Goal: Task Accomplishment & Management: Manage account settings

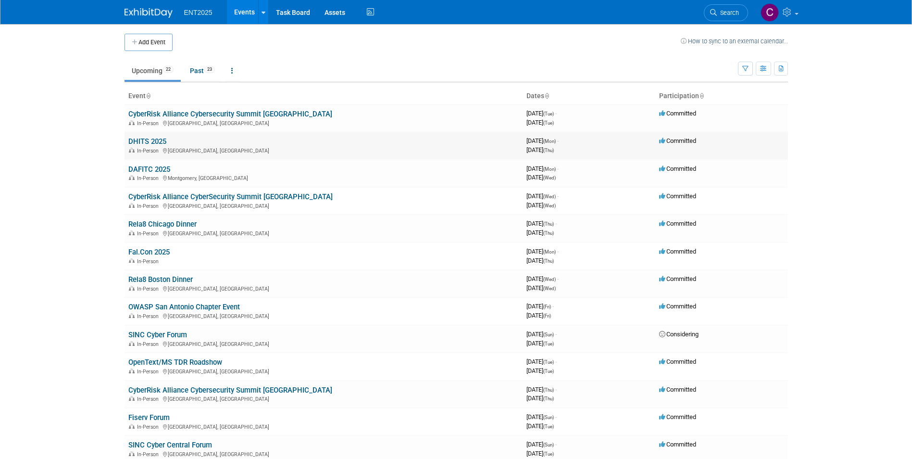
click at [146, 139] on link "DHITS 2025" at bounding box center [147, 141] width 38 height 9
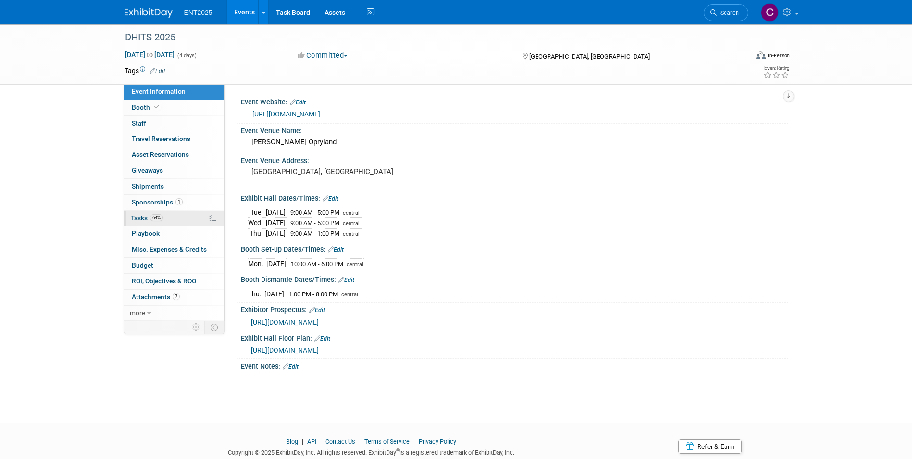
click at [139, 220] on span "Tasks 64%" at bounding box center [147, 218] width 32 height 8
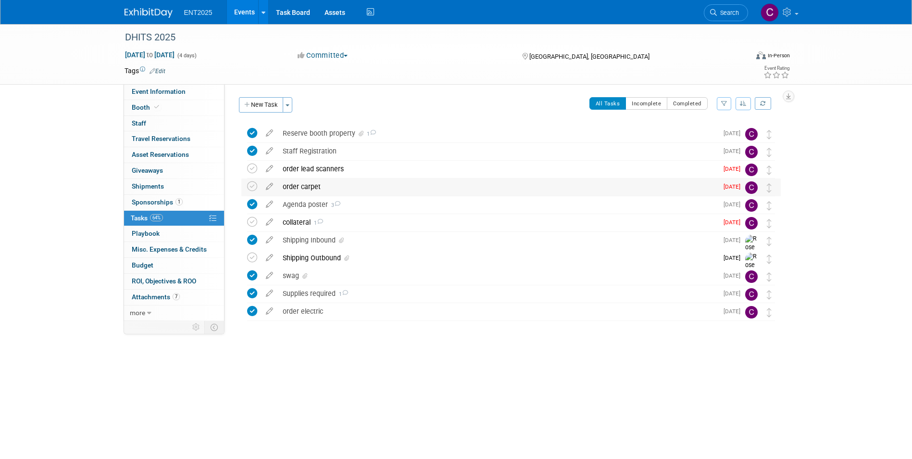
click at [299, 185] on div "order carpet" at bounding box center [498, 186] width 440 height 16
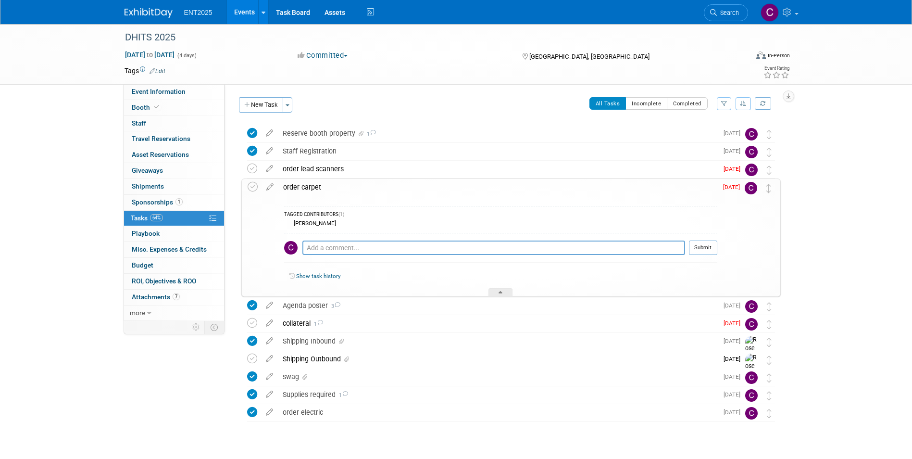
click at [299, 185] on div "order carpet" at bounding box center [497, 187] width 439 height 16
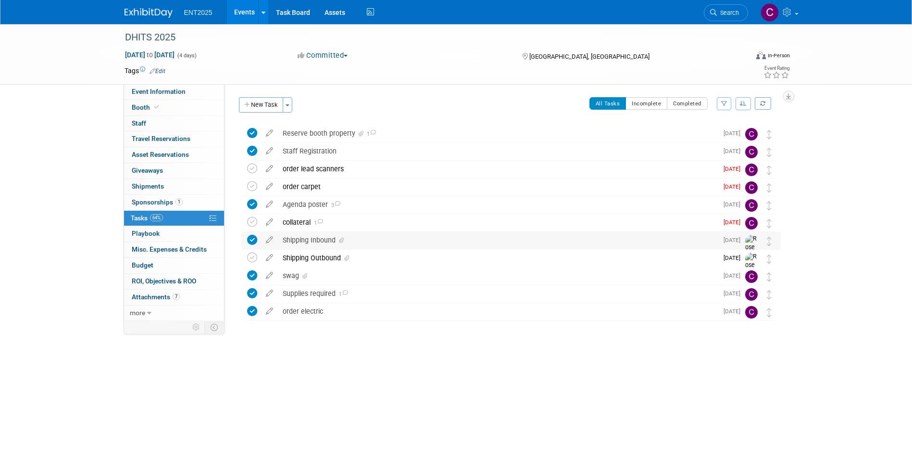
click at [299, 245] on div "Shipping Inbound" at bounding box center [498, 240] width 440 height 16
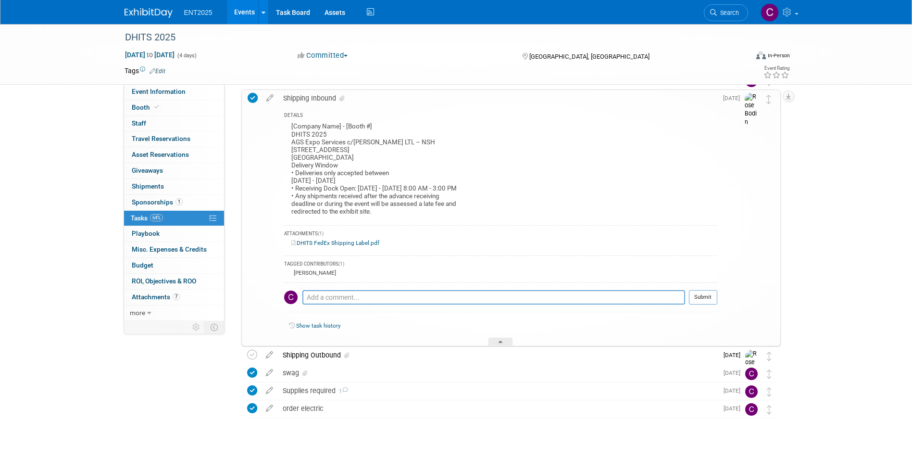
scroll to position [144, 0]
click at [348, 242] on link "DHITS FedEx Shipping Label.pdf" at bounding box center [335, 240] width 88 height 7
click at [138, 187] on span "Shipments 0" at bounding box center [148, 186] width 32 height 8
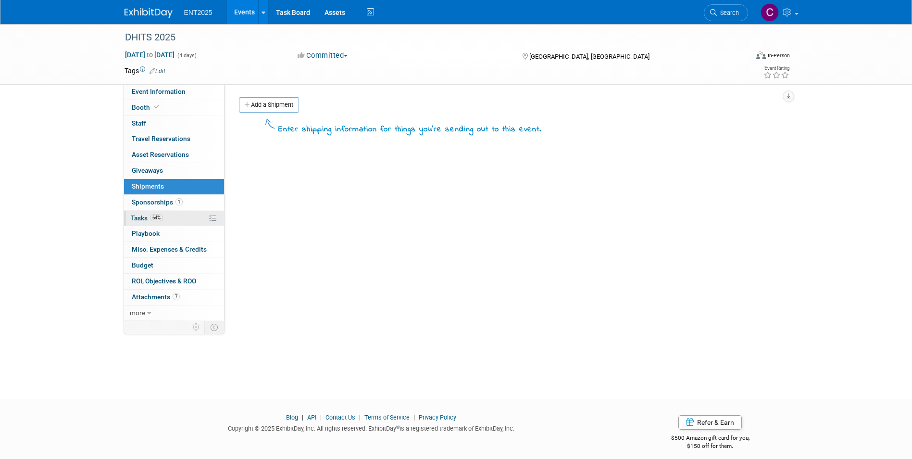
click at [133, 213] on link "64% Tasks 64%" at bounding box center [174, 218] width 100 height 15
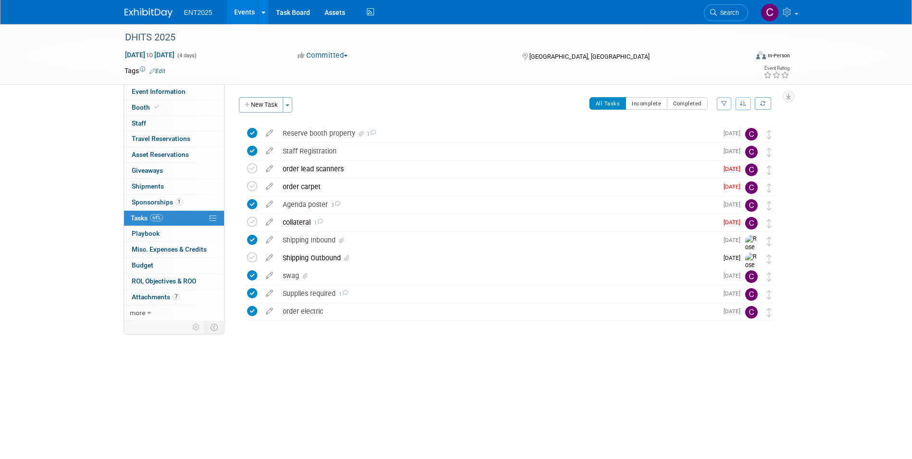
click at [141, 216] on span "Tasks 64%" at bounding box center [147, 218] width 32 height 8
click at [146, 298] on span "Attachments 7" at bounding box center [156, 297] width 48 height 8
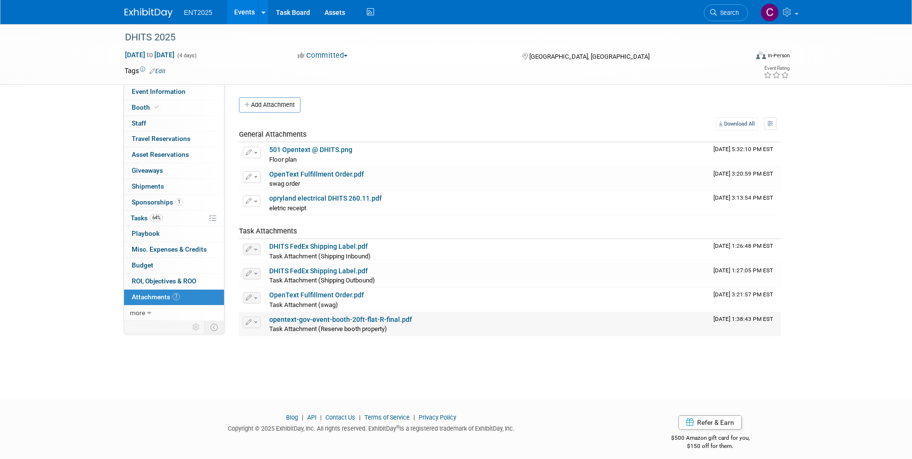
click at [328, 317] on link "opentext-gov-event-booth-20ft-flat-R-final.pdf" at bounding box center [340, 319] width 143 height 8
click at [313, 292] on link "OpenText Fulfillment Order.pdf" at bounding box center [316, 295] width 95 height 8
click at [299, 143] on td "501 Opentext @ DHITS.png Floor plan Floor plan X" at bounding box center [487, 154] width 444 height 24
click at [299, 150] on link "501 Opentext @ DHITS.png" at bounding box center [310, 150] width 83 height 8
click at [128, 212] on link "64% Tasks 64%" at bounding box center [174, 218] width 100 height 15
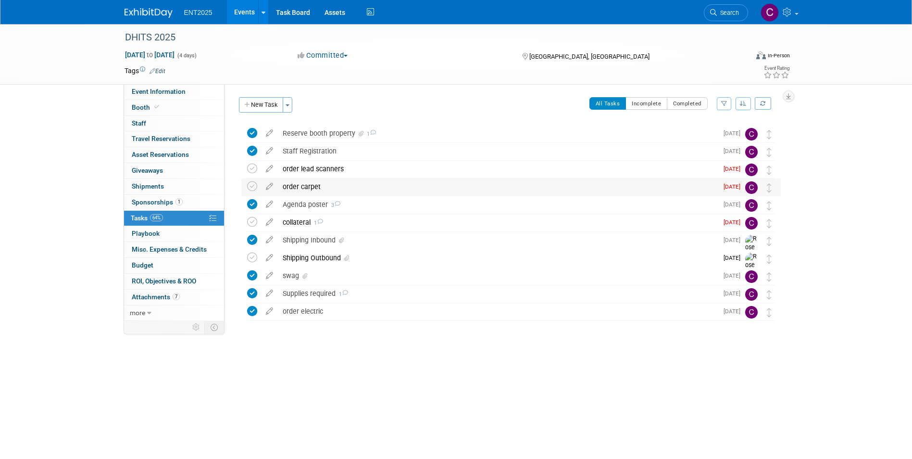
click at [313, 182] on div "order carpet" at bounding box center [498, 186] width 440 height 16
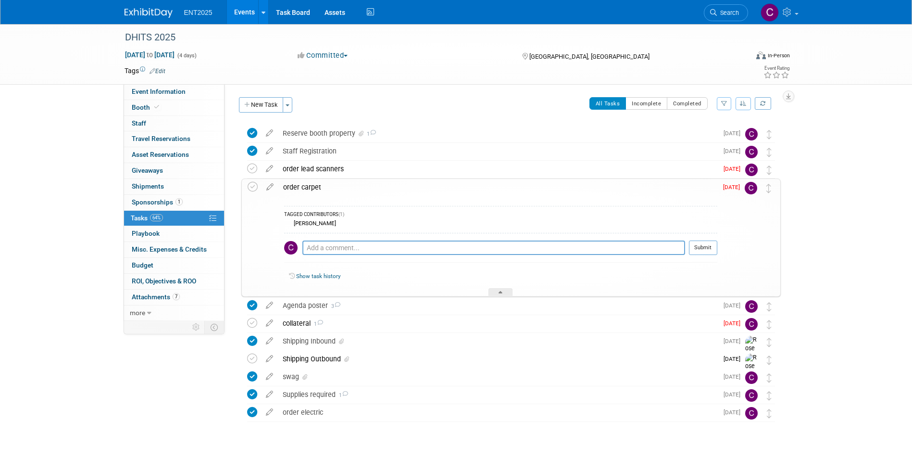
click at [313, 182] on div "order carpet" at bounding box center [497, 187] width 439 height 16
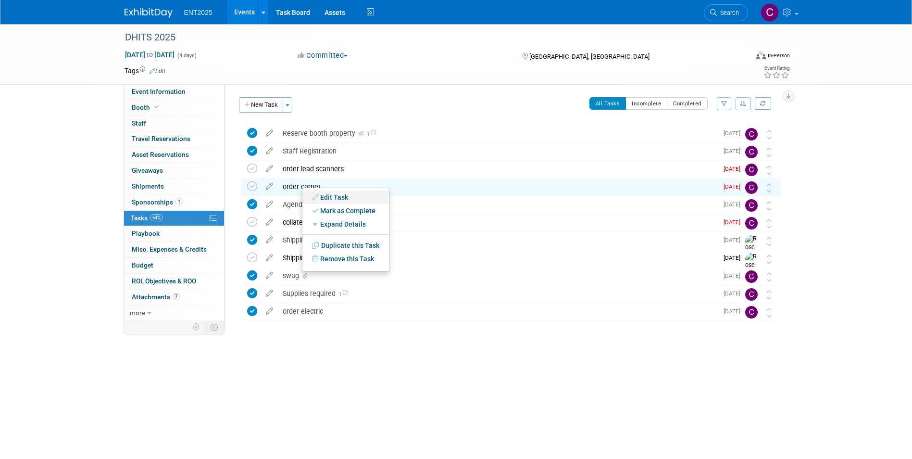
click at [323, 193] on link "Edit Task" at bounding box center [345, 196] width 87 height 13
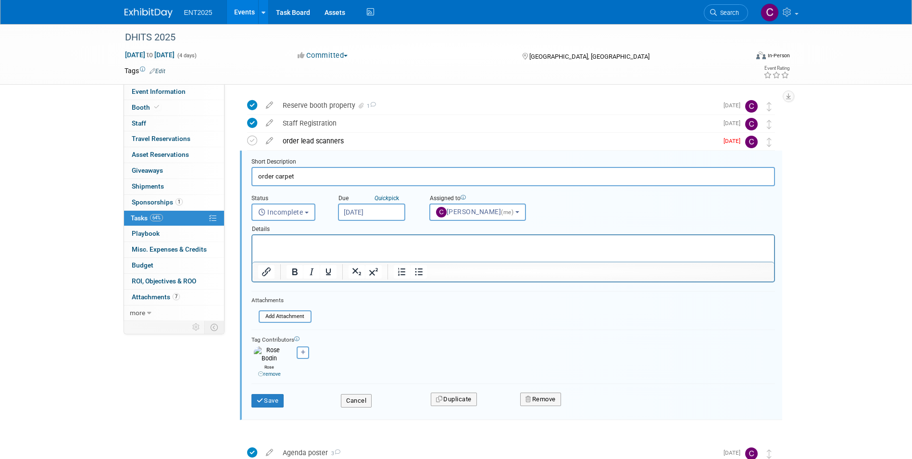
scroll to position [37, 0]
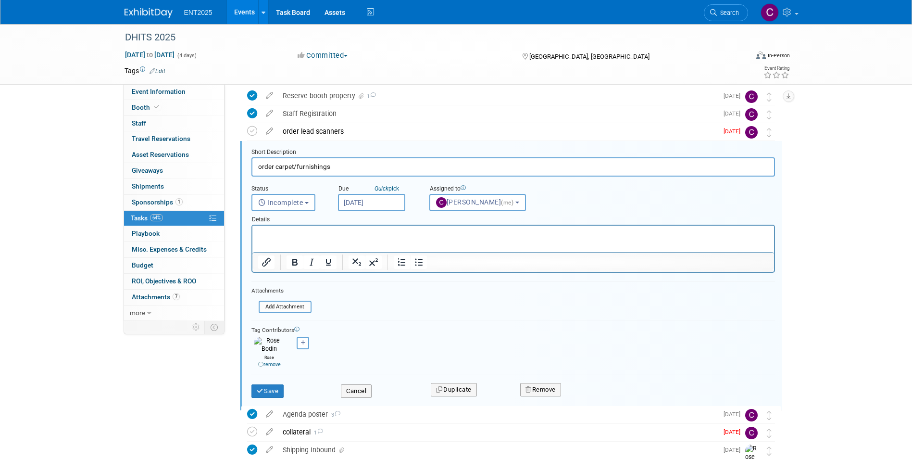
type input "order carpet/furnishings"
click at [288, 232] on p "Rich Text Area. Press ALT-0 for help." at bounding box center [513, 233] width 510 height 9
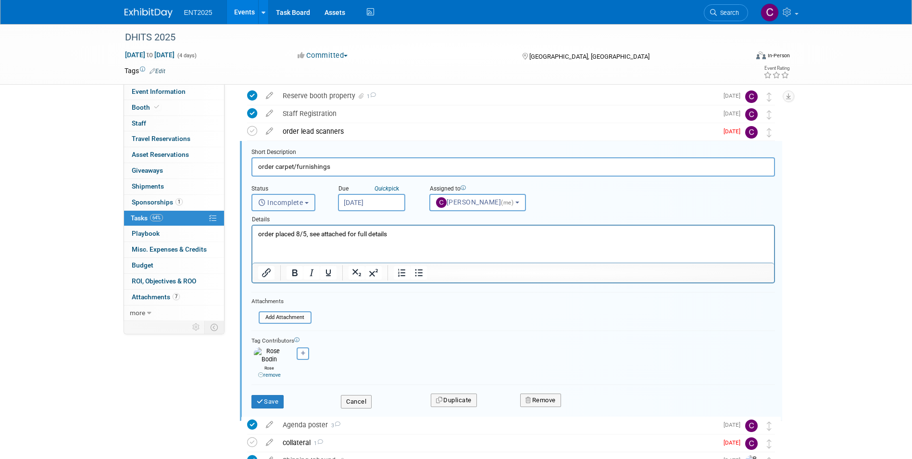
click at [309, 200] on button "Incomplete" at bounding box center [283, 202] width 64 height 17
click at [295, 246] on label "Completed" at bounding box center [283, 243] width 52 height 15
click at [253, 246] on input "Completed" at bounding box center [250, 242] width 6 height 6
select select "3"
click at [579, 239] on icon "Close" at bounding box center [574, 238] width 12 height 12
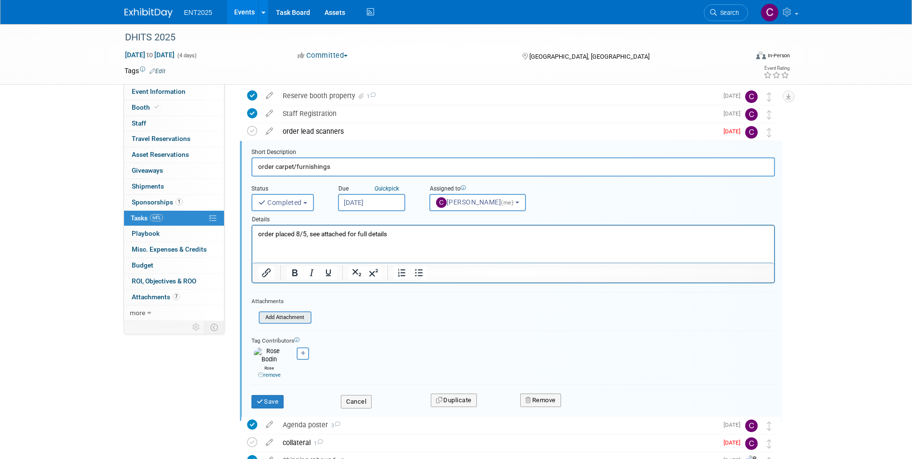
click at [281, 312] on input "file" at bounding box center [261, 317] width 98 height 11
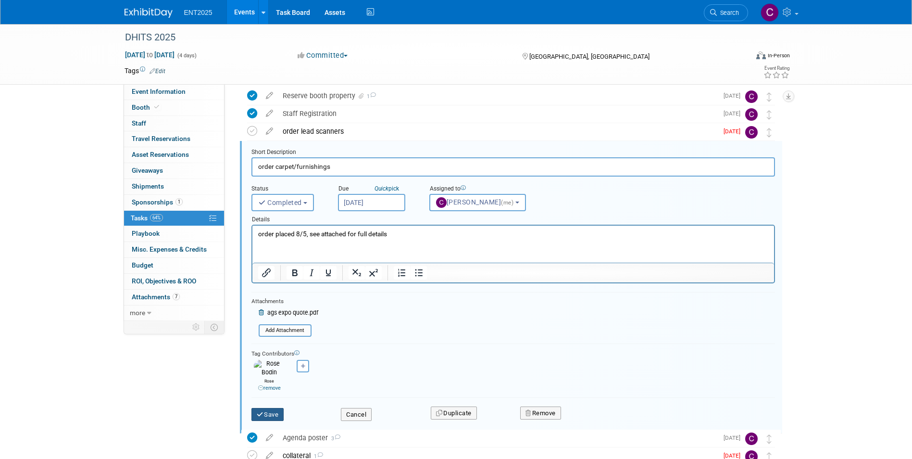
click at [259, 411] on icon "submit" at bounding box center [261, 414] width 8 height 6
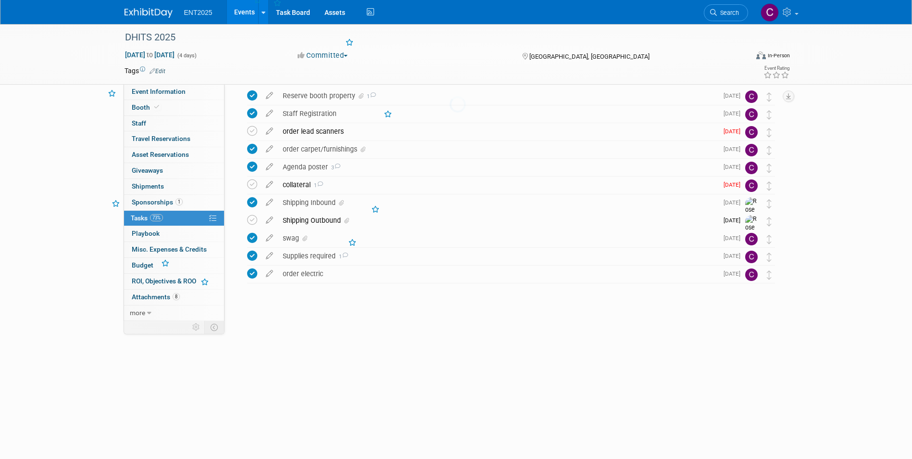
scroll to position [0, 0]
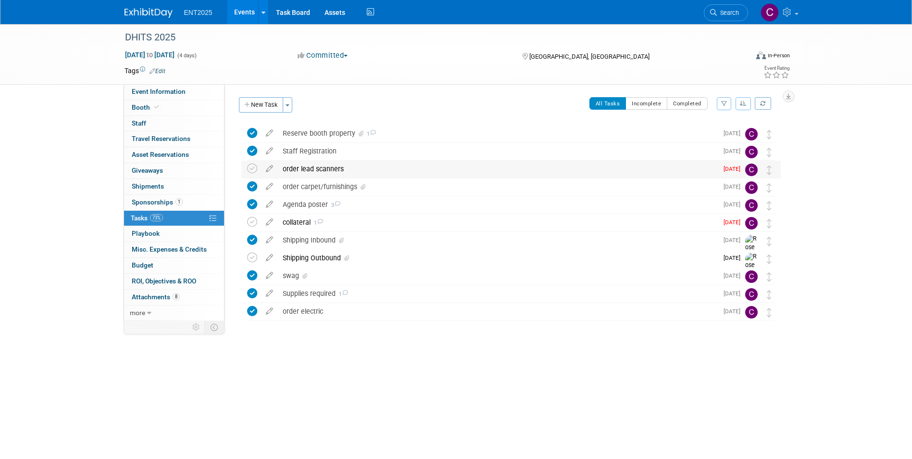
click at [310, 169] on div "order lead scanners" at bounding box center [498, 169] width 440 height 16
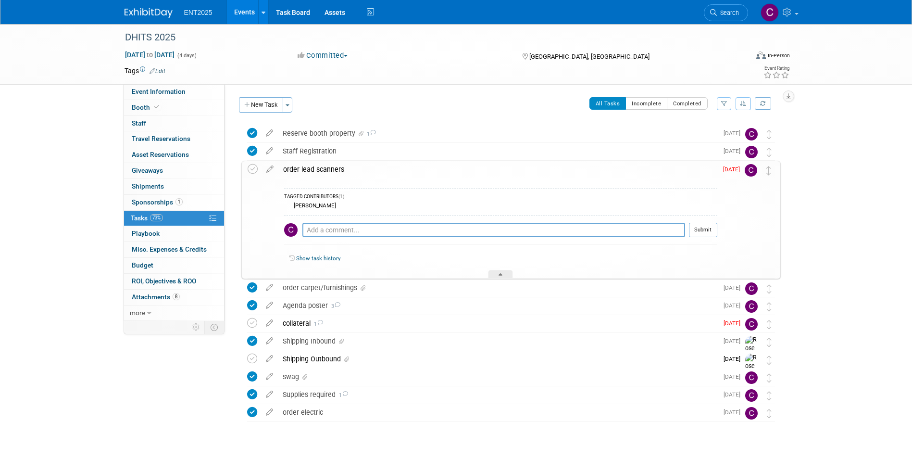
click at [310, 169] on div "order lead scanners" at bounding box center [497, 169] width 439 height 16
